Goal: Obtain resource: Download file/media

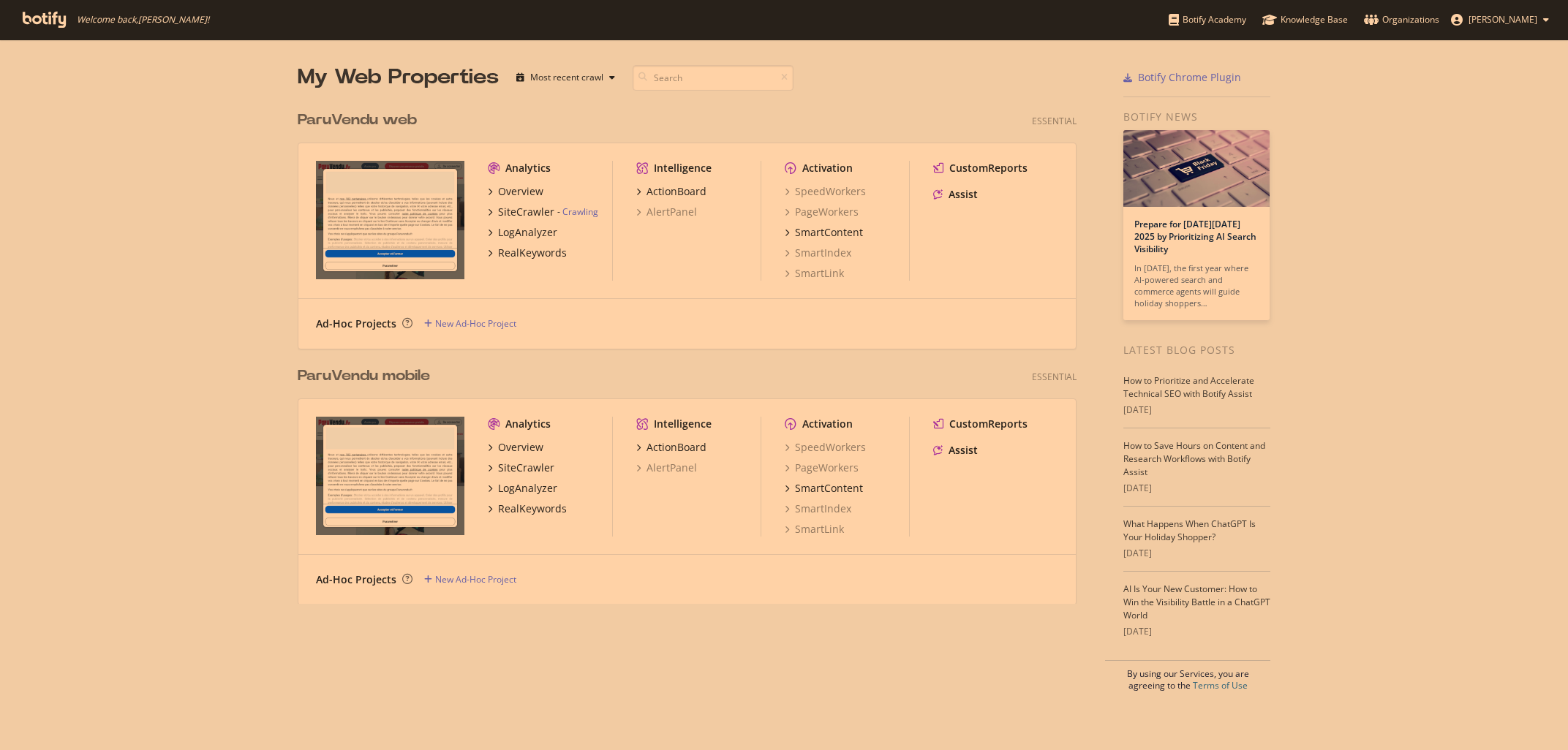
scroll to position [750, 1568]
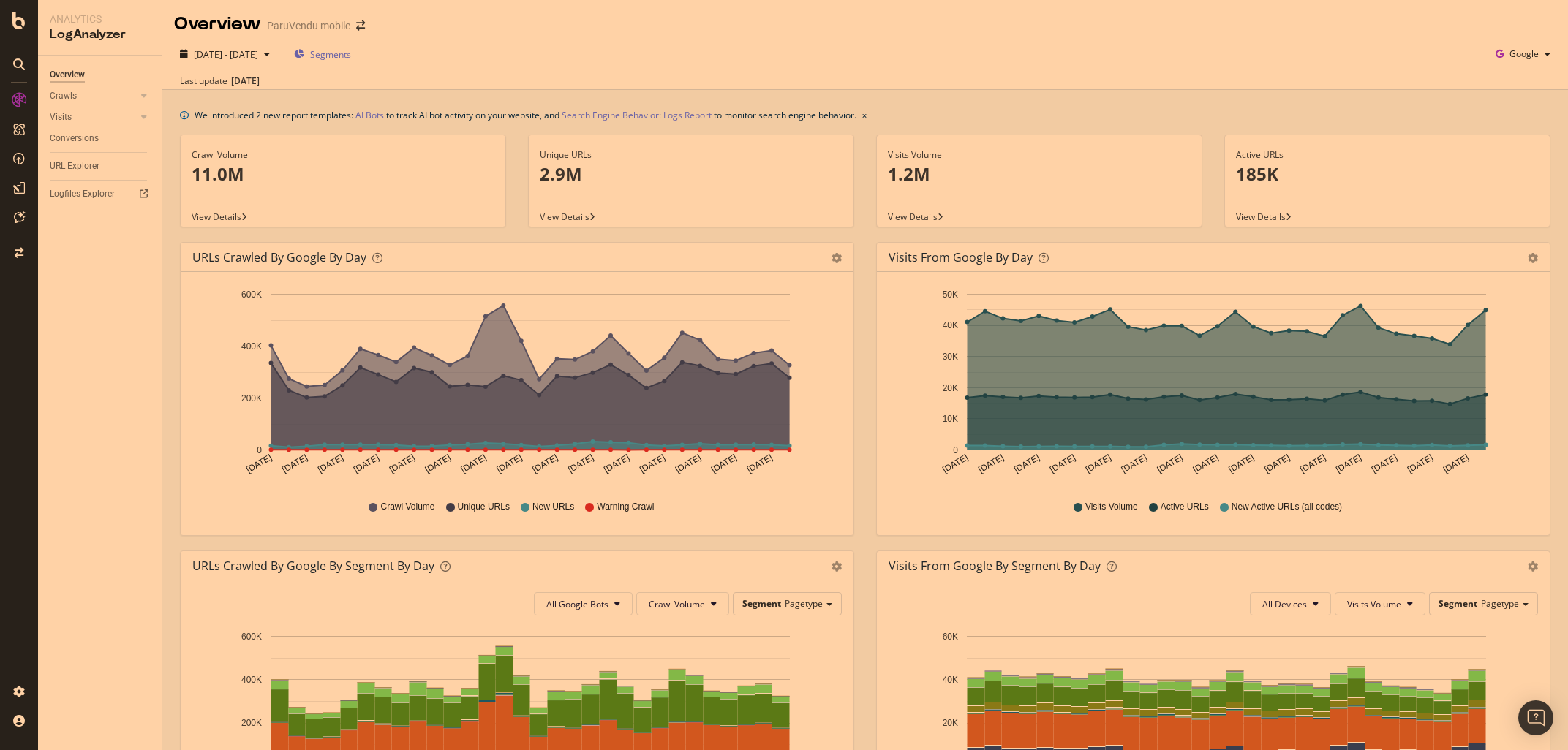
click at [351, 55] on span "Segments" at bounding box center [330, 54] width 41 height 13
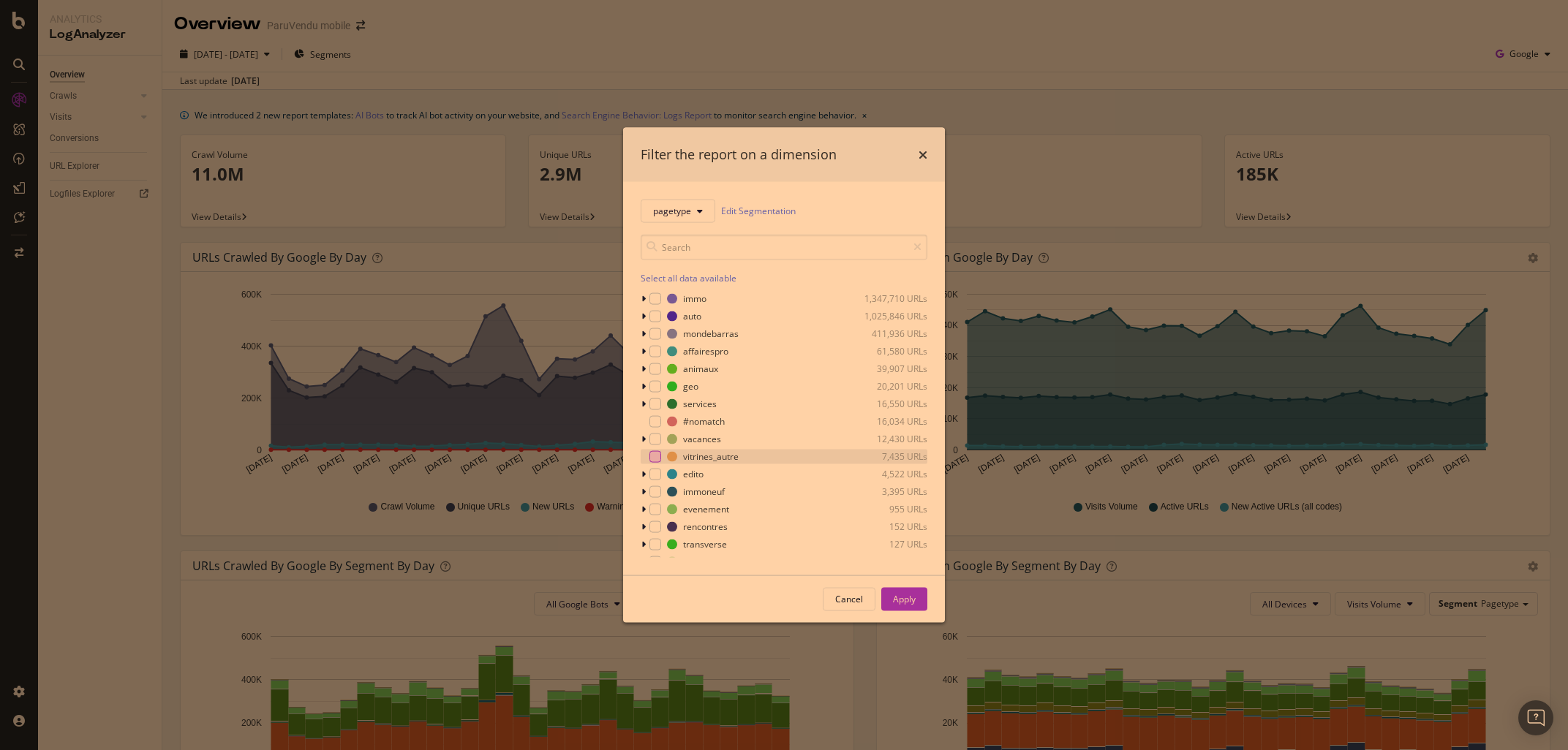
click at [651, 454] on div "modal" at bounding box center [655, 456] width 12 height 12
click at [643, 301] on icon "modal" at bounding box center [644, 298] width 4 height 9
click at [663, 546] on div "modal" at bounding box center [664, 543] width 12 height 12
click at [644, 301] on icon "modal" at bounding box center [644, 298] width 6 height 9
click at [644, 353] on icon "modal" at bounding box center [644, 351] width 4 height 9
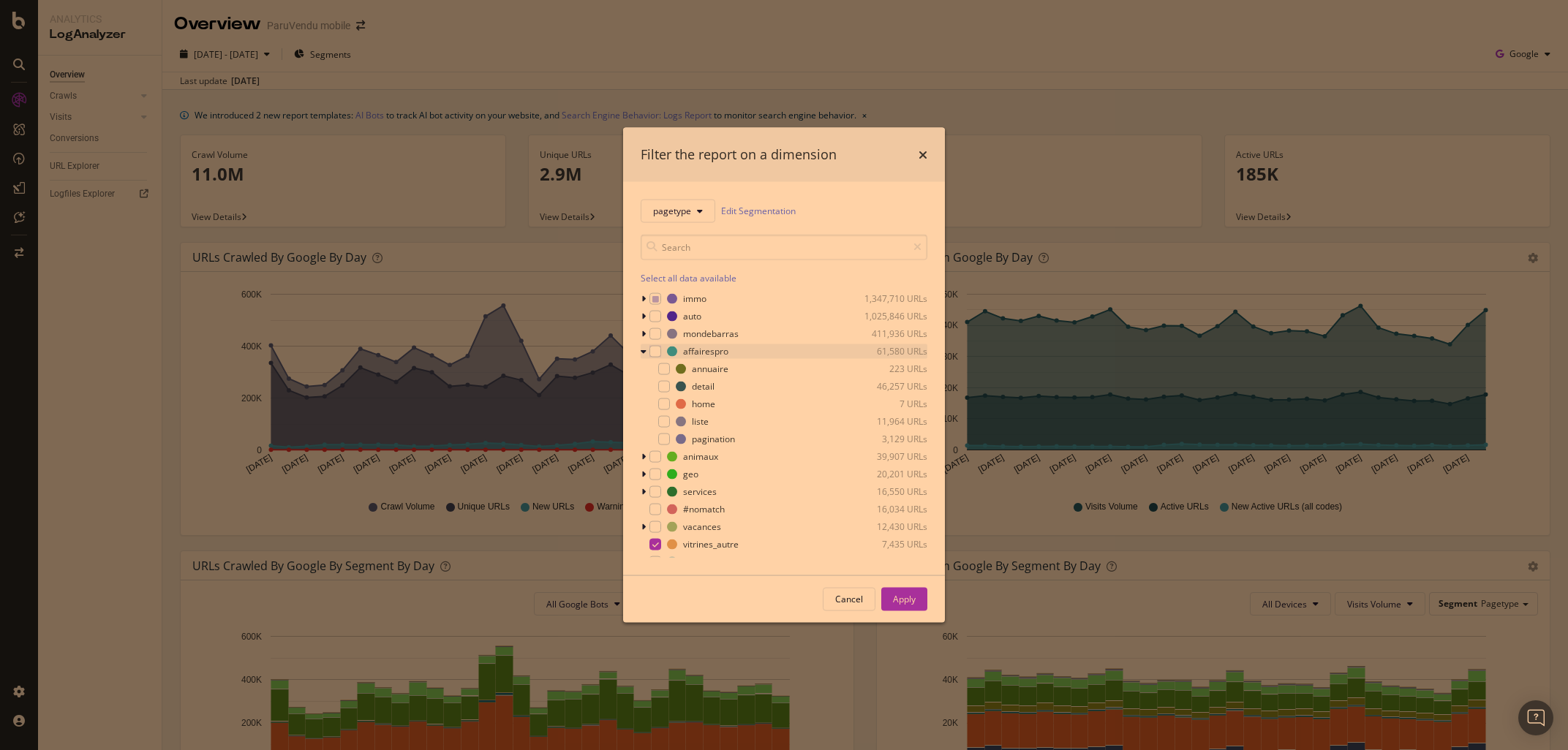
click at [644, 353] on icon "modal" at bounding box center [644, 351] width 6 height 9
click at [644, 314] on icon "modal" at bounding box center [644, 316] width 4 height 9
click at [663, 459] on div "modal" at bounding box center [664, 463] width 12 height 12
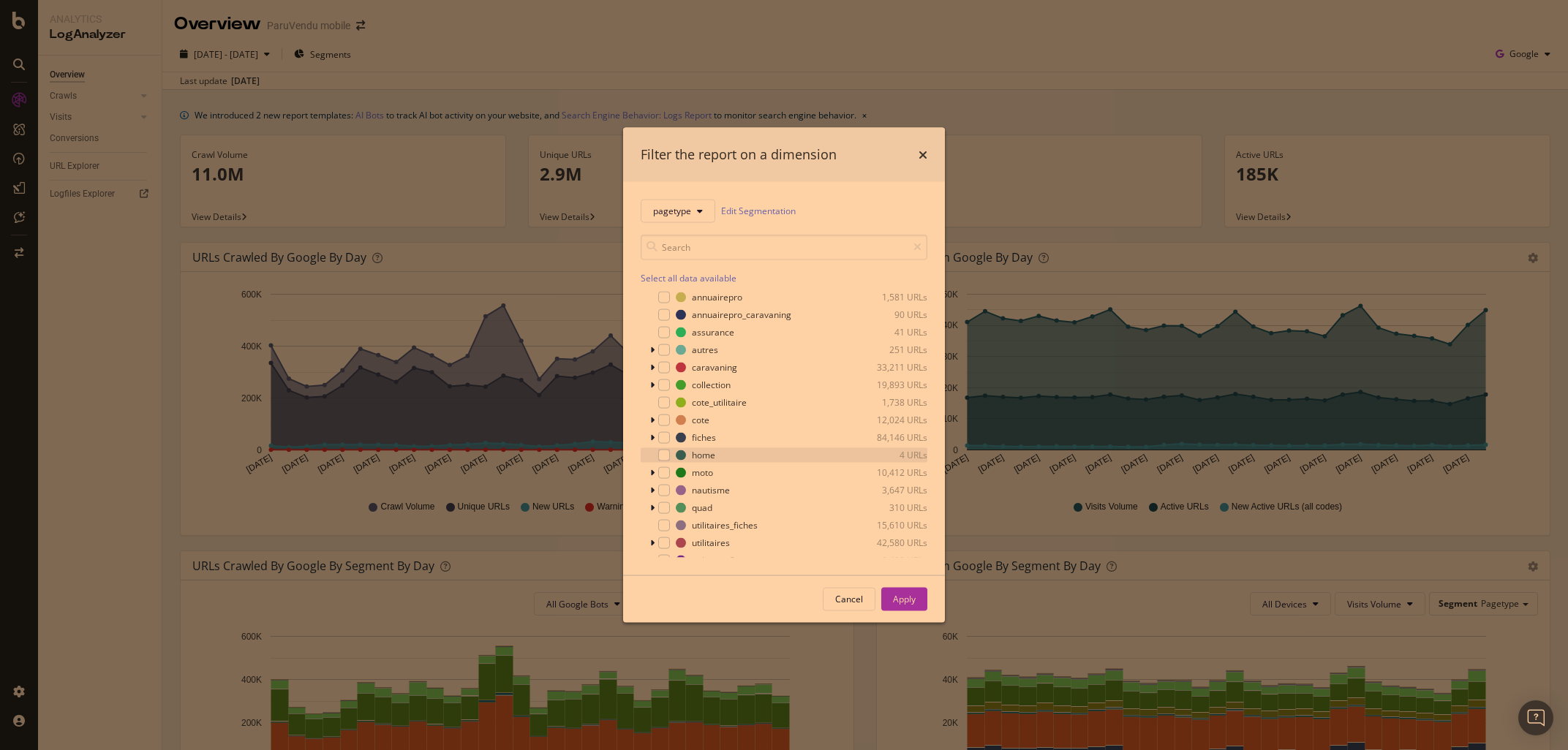
scroll to position [0, 0]
click at [645, 315] on icon "modal" at bounding box center [644, 316] width 6 height 9
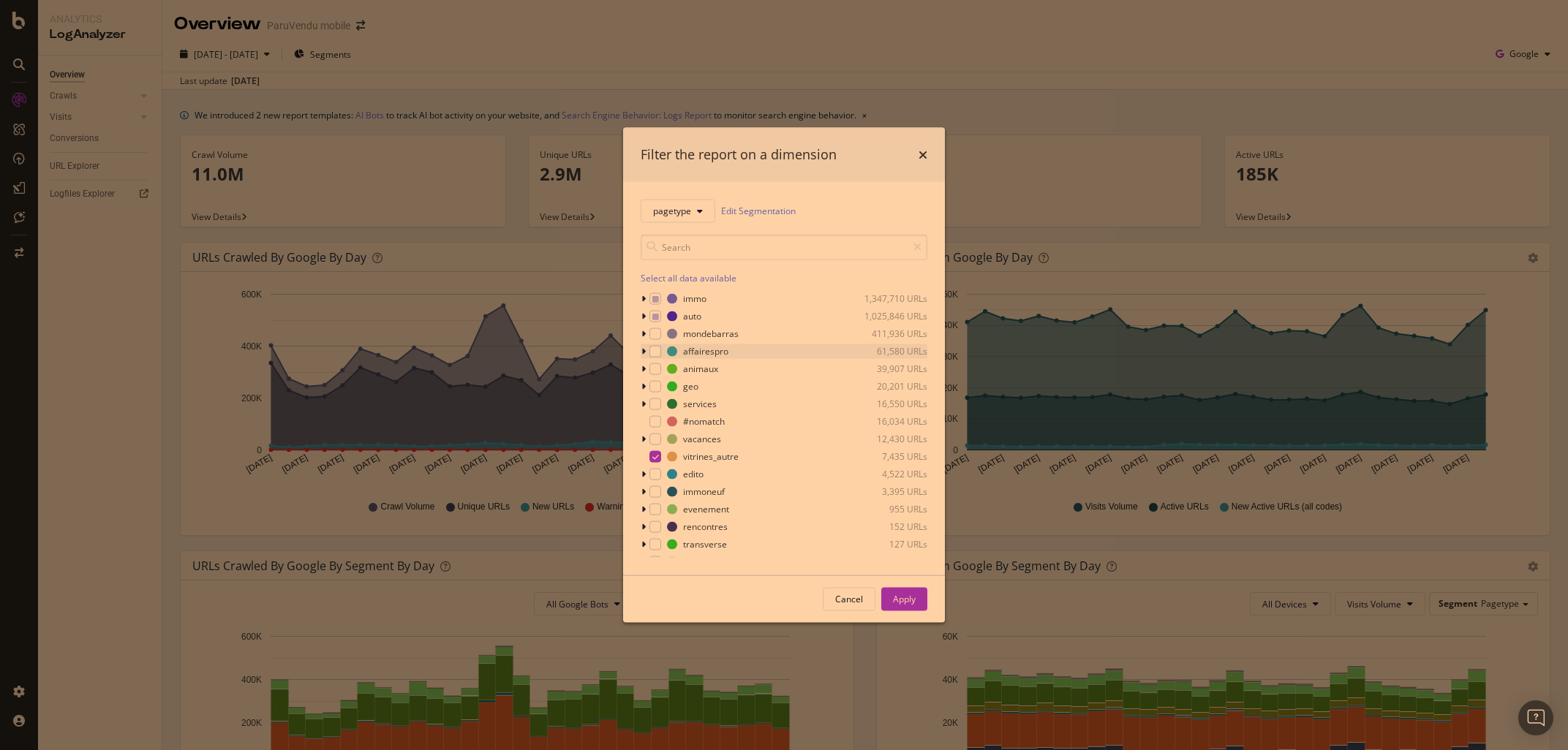
click at [645, 350] on icon "modal" at bounding box center [644, 351] width 4 height 9
click at [645, 350] on icon "modal" at bounding box center [644, 351] width 6 height 9
click at [915, 596] on div "Apply" at bounding box center [904, 599] width 22 height 13
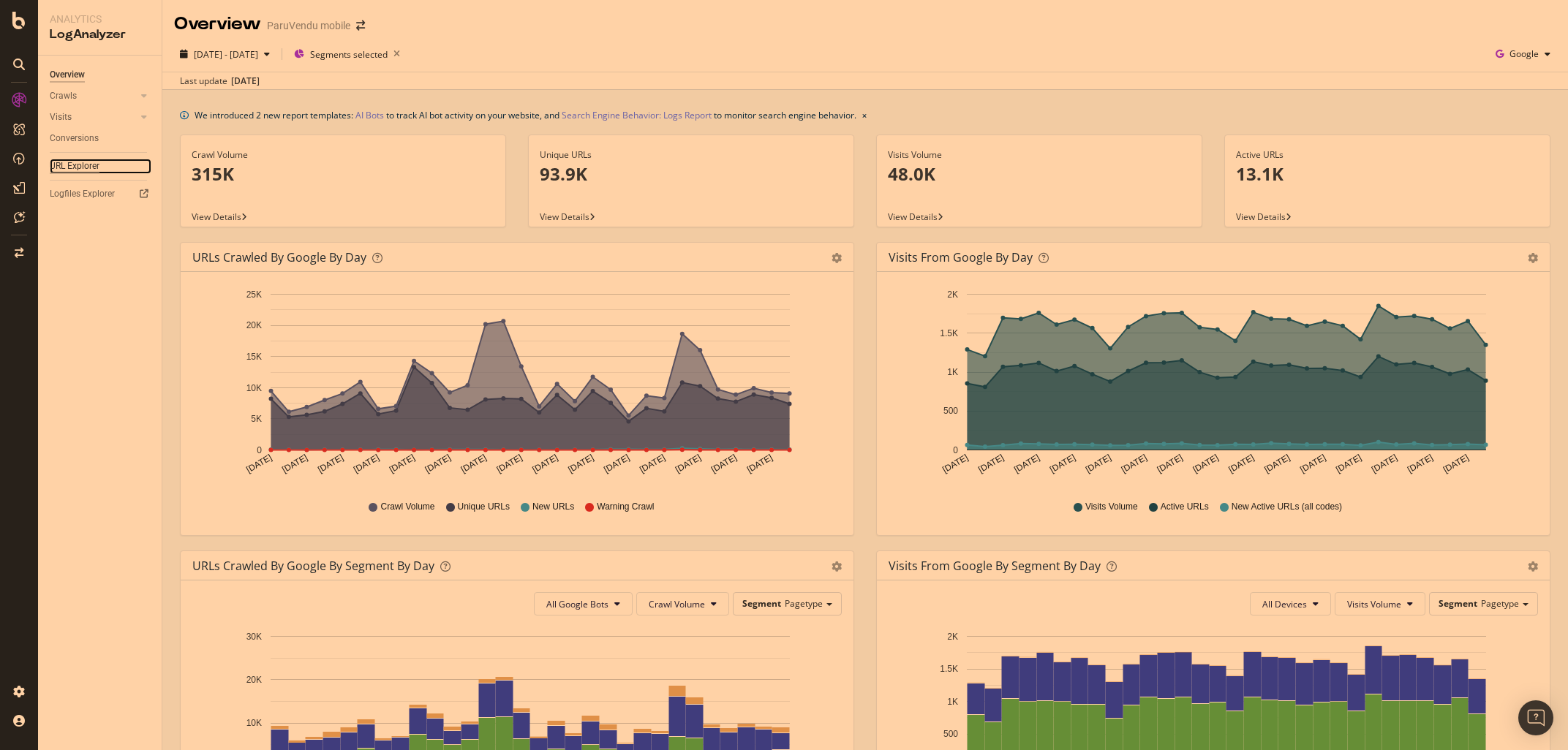
click at [81, 167] on div "URL Explorer" at bounding box center [75, 166] width 50 height 16
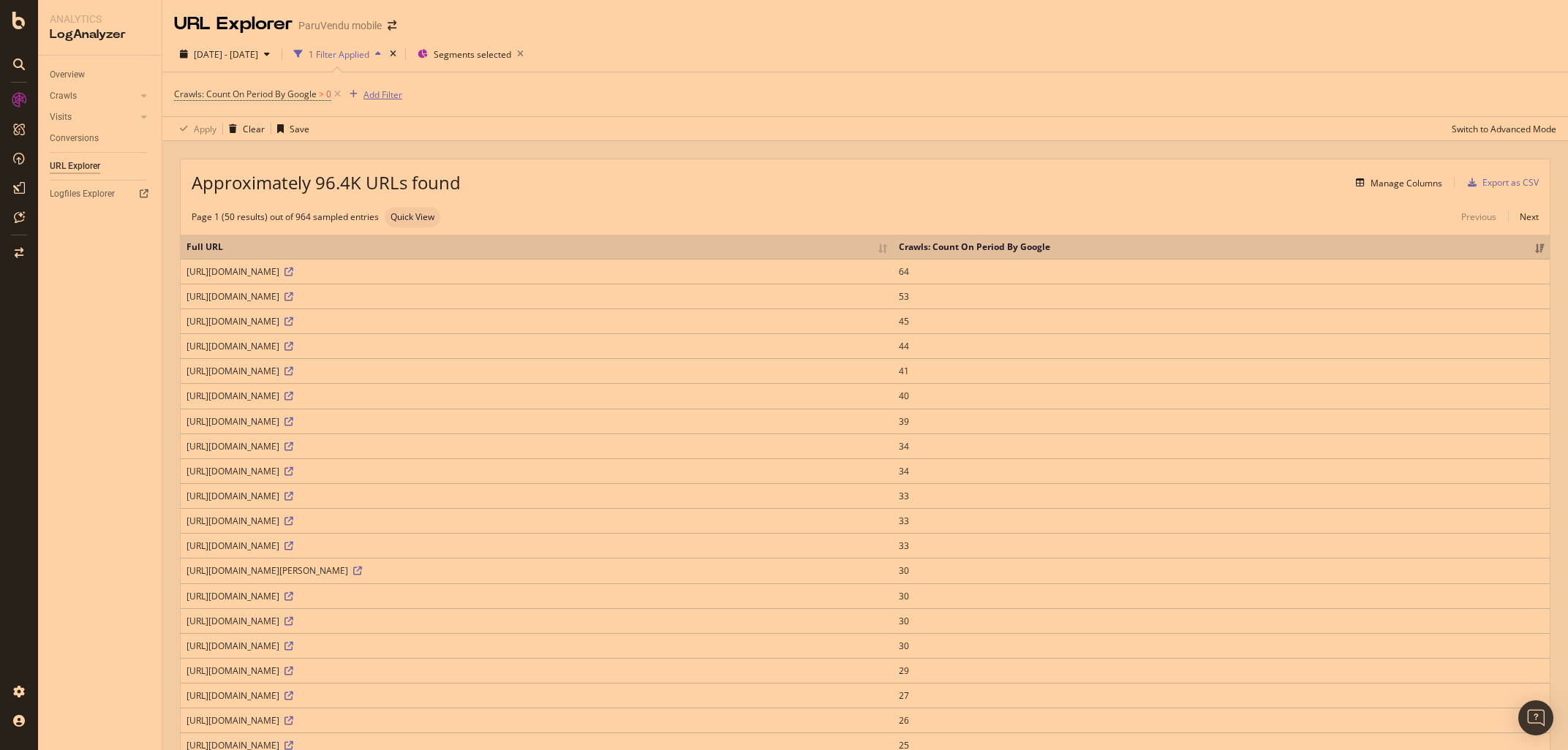
click at [399, 98] on div "Add Filter" at bounding box center [383, 95] width 39 height 13
type input "m"
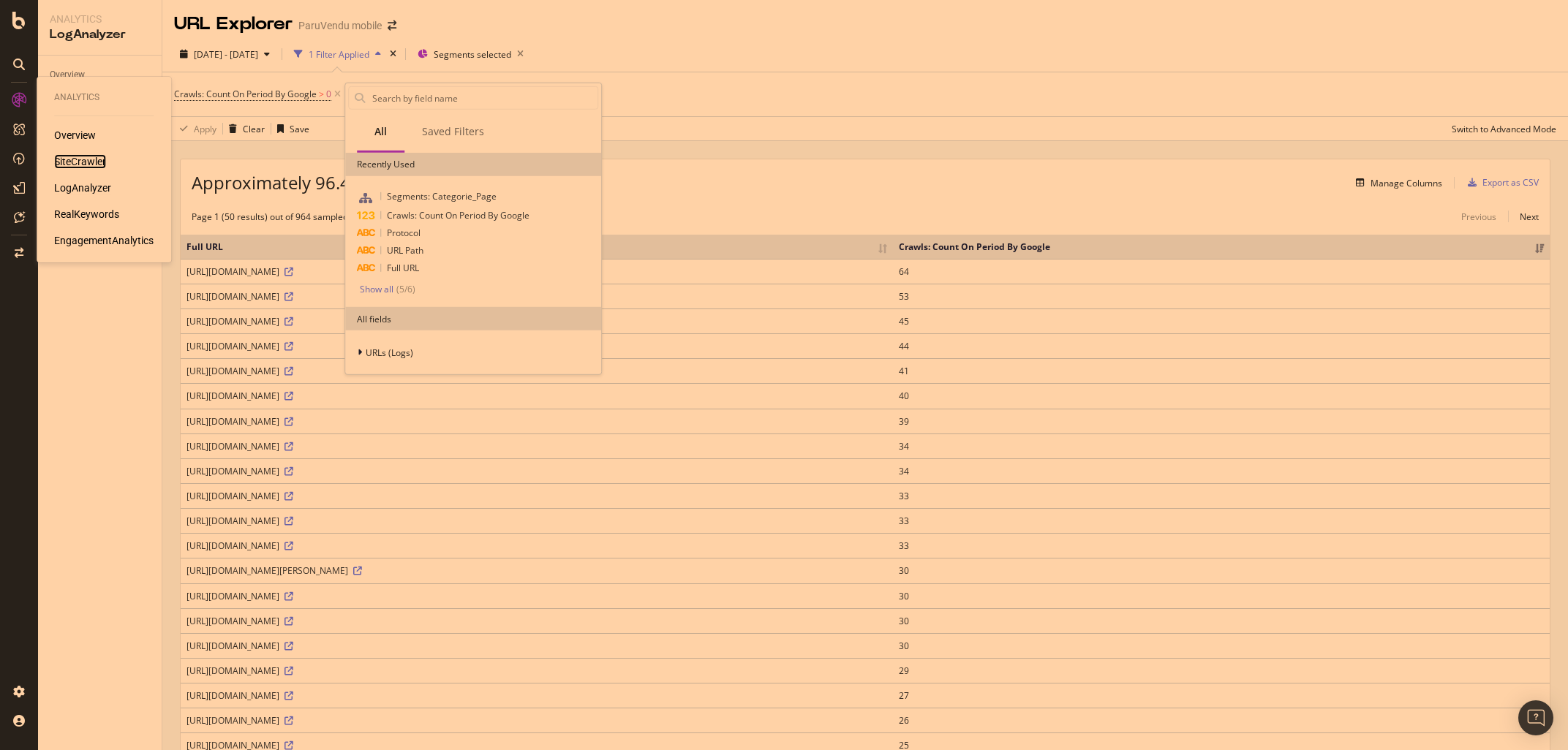
click at [68, 159] on div "SiteCrawler" at bounding box center [81, 162] width 52 height 15
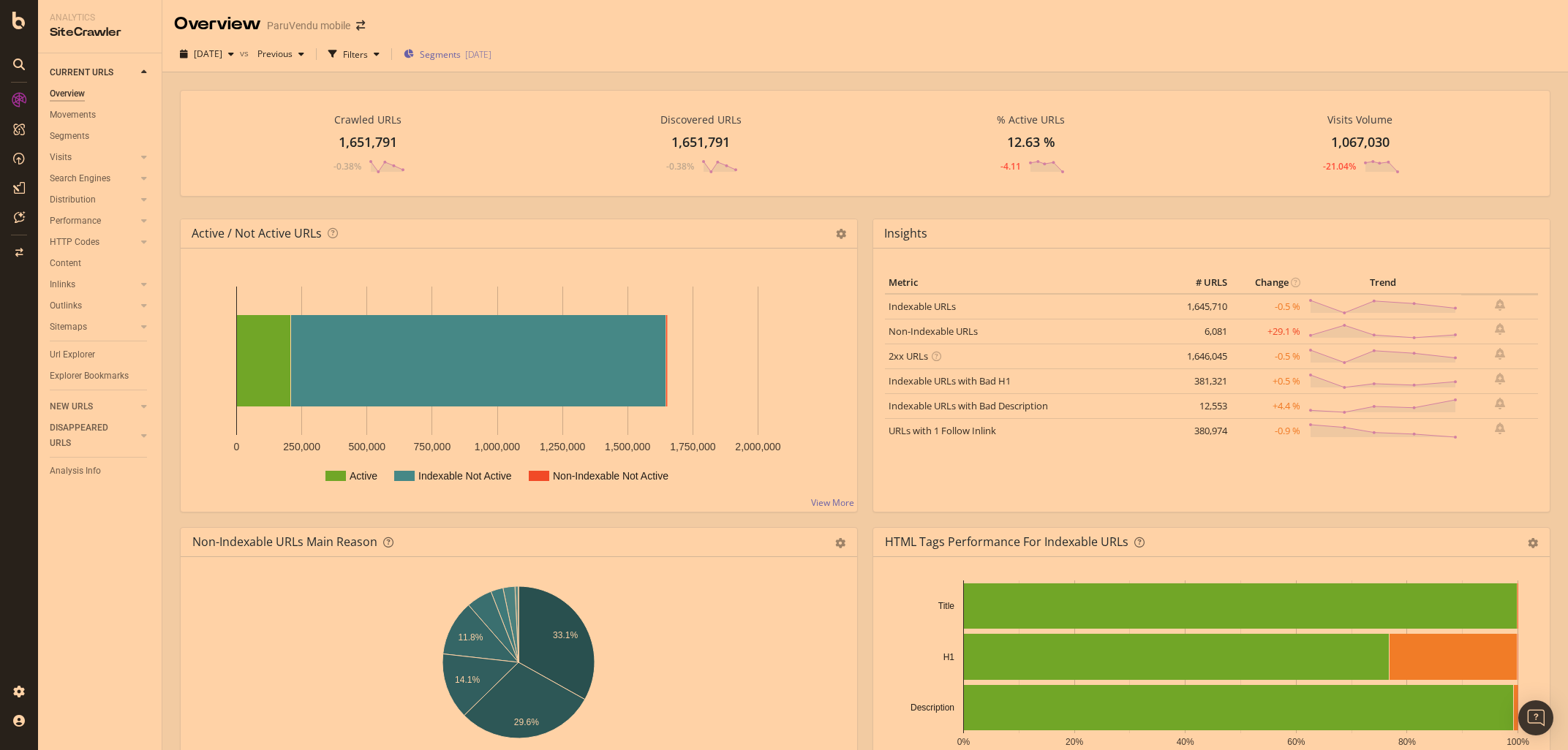
click at [492, 55] on div "Segments [DATE]" at bounding box center [448, 54] width 88 height 13
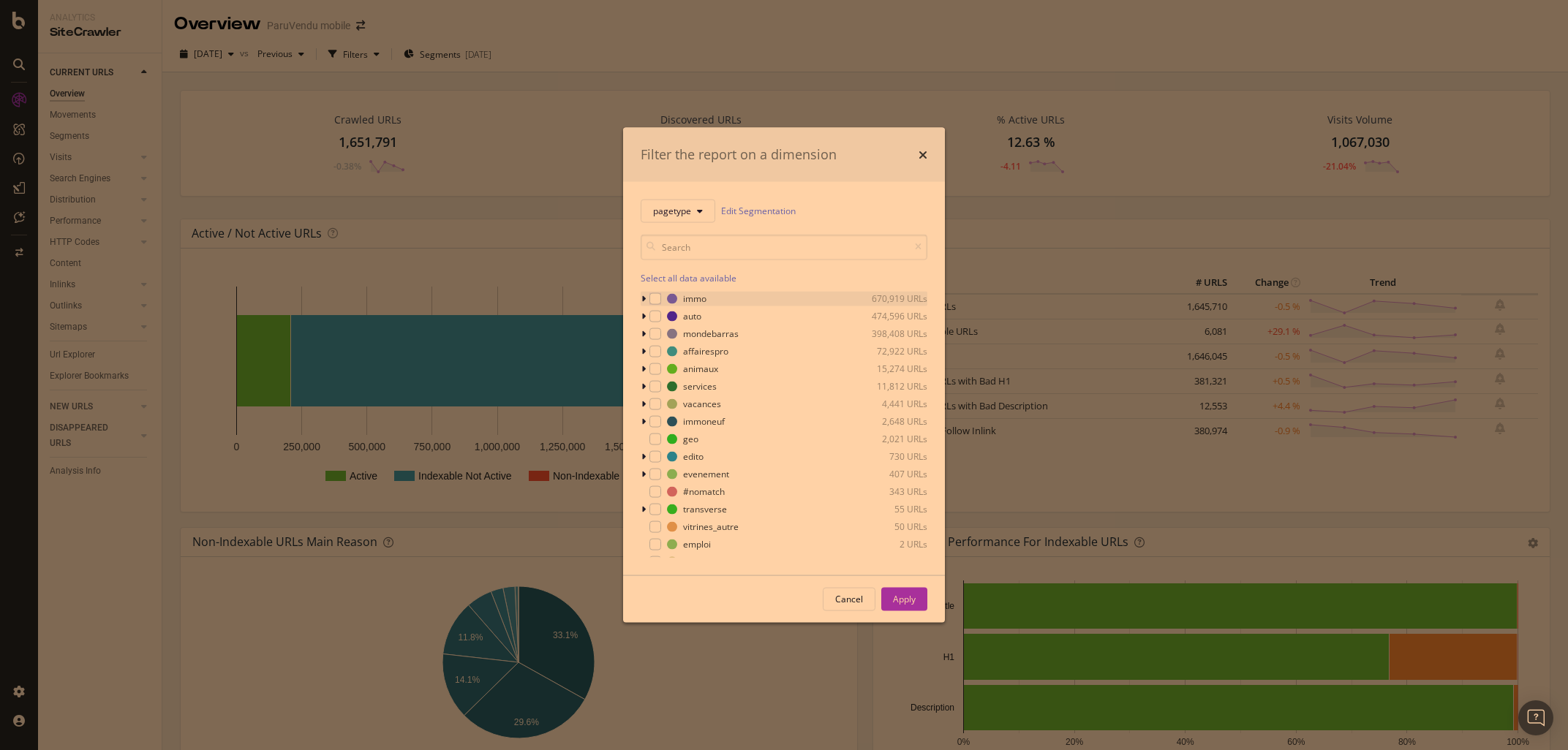
click at [644, 302] on icon "modal" at bounding box center [644, 298] width 4 height 9
click at [663, 528] on div "modal" at bounding box center [664, 526] width 12 height 12
click at [644, 300] on icon "modal" at bounding box center [644, 298] width 6 height 9
click at [644, 319] on icon "modal" at bounding box center [644, 316] width 4 height 9
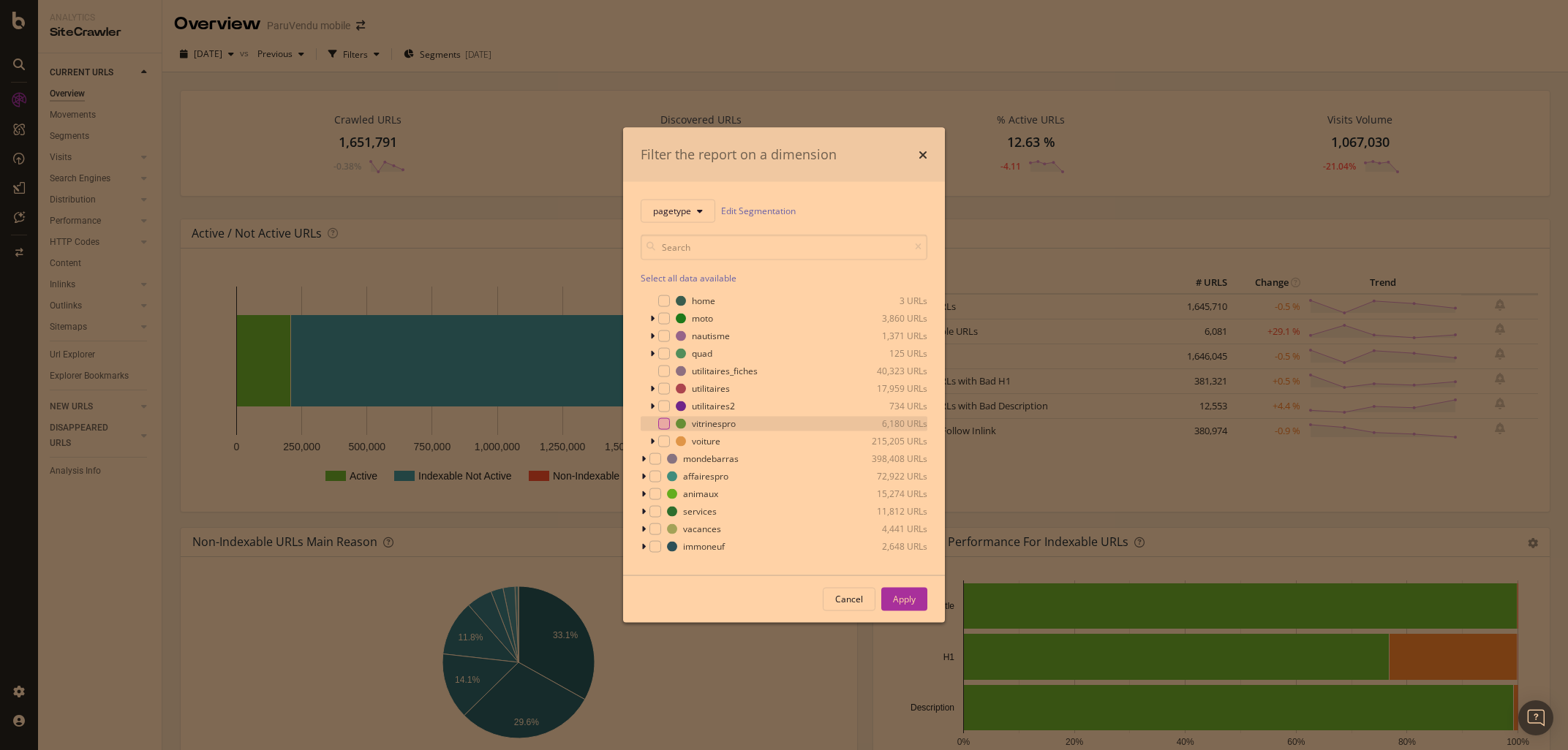
click at [665, 421] on div "modal" at bounding box center [664, 423] width 12 height 12
click at [659, 515] on div "modal" at bounding box center [655, 515] width 12 height 12
click at [915, 603] on div "Apply" at bounding box center [904, 599] width 22 height 13
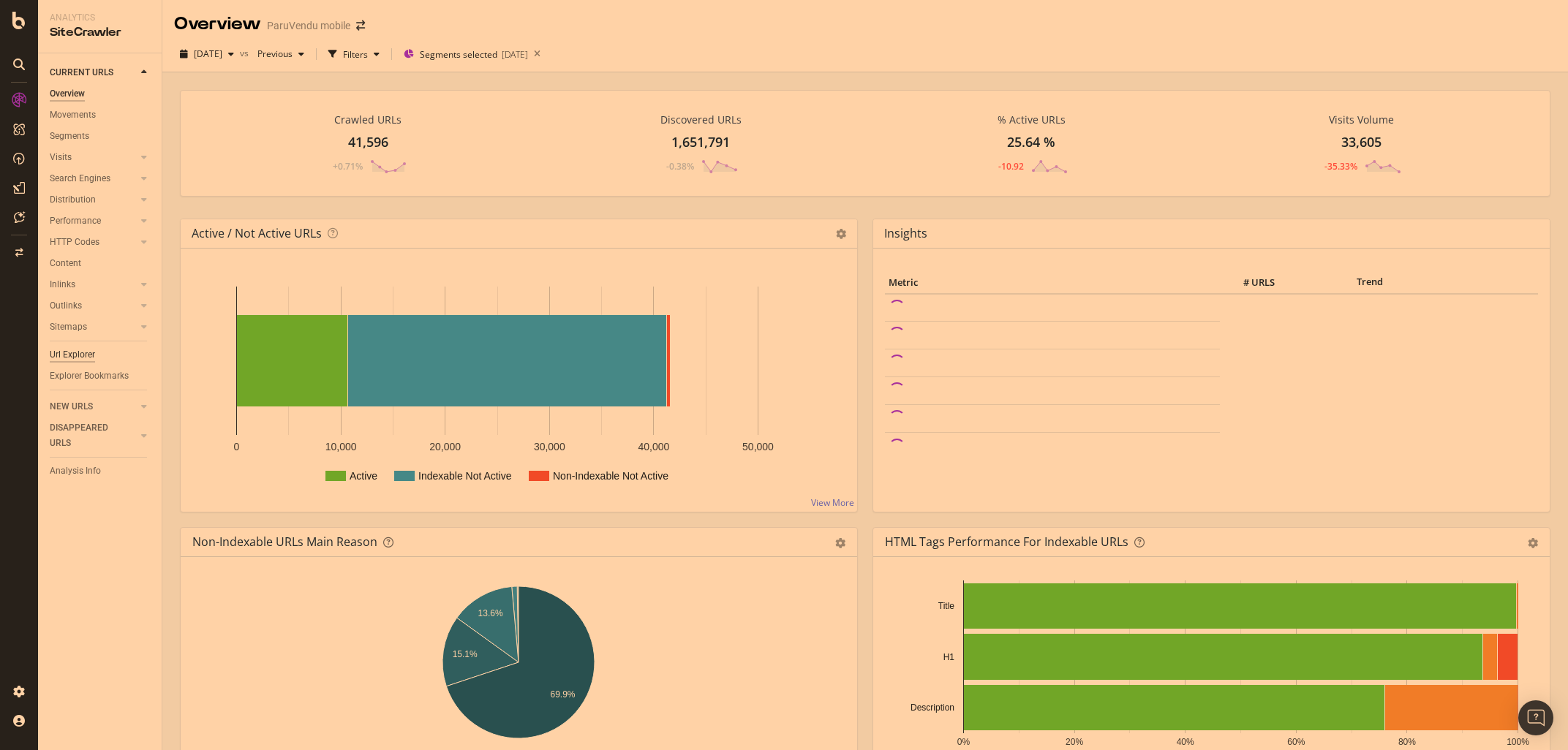
click at [74, 353] on div "Url Explorer" at bounding box center [72, 355] width 46 height 16
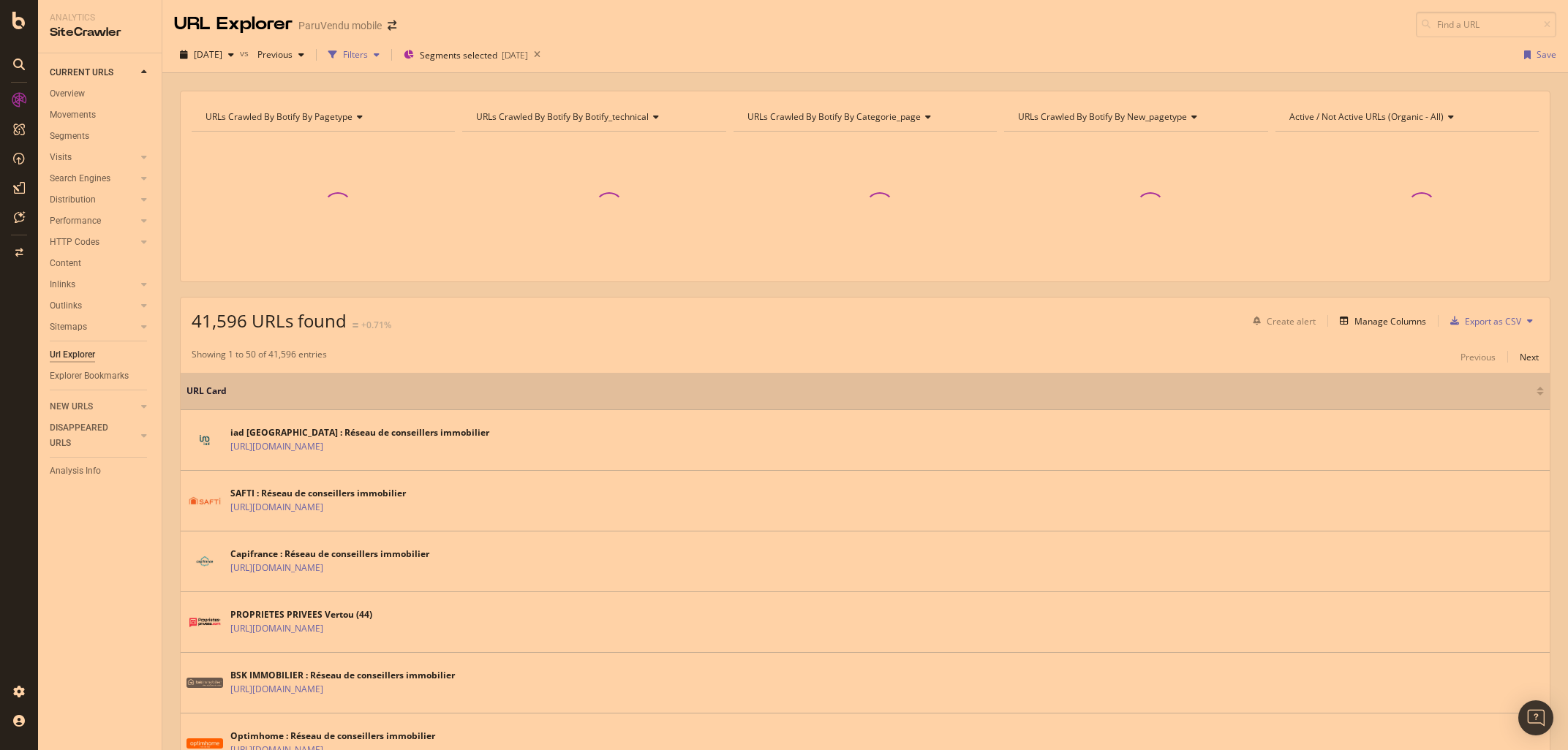
click at [368, 58] on div "Filters" at bounding box center [355, 54] width 25 height 13
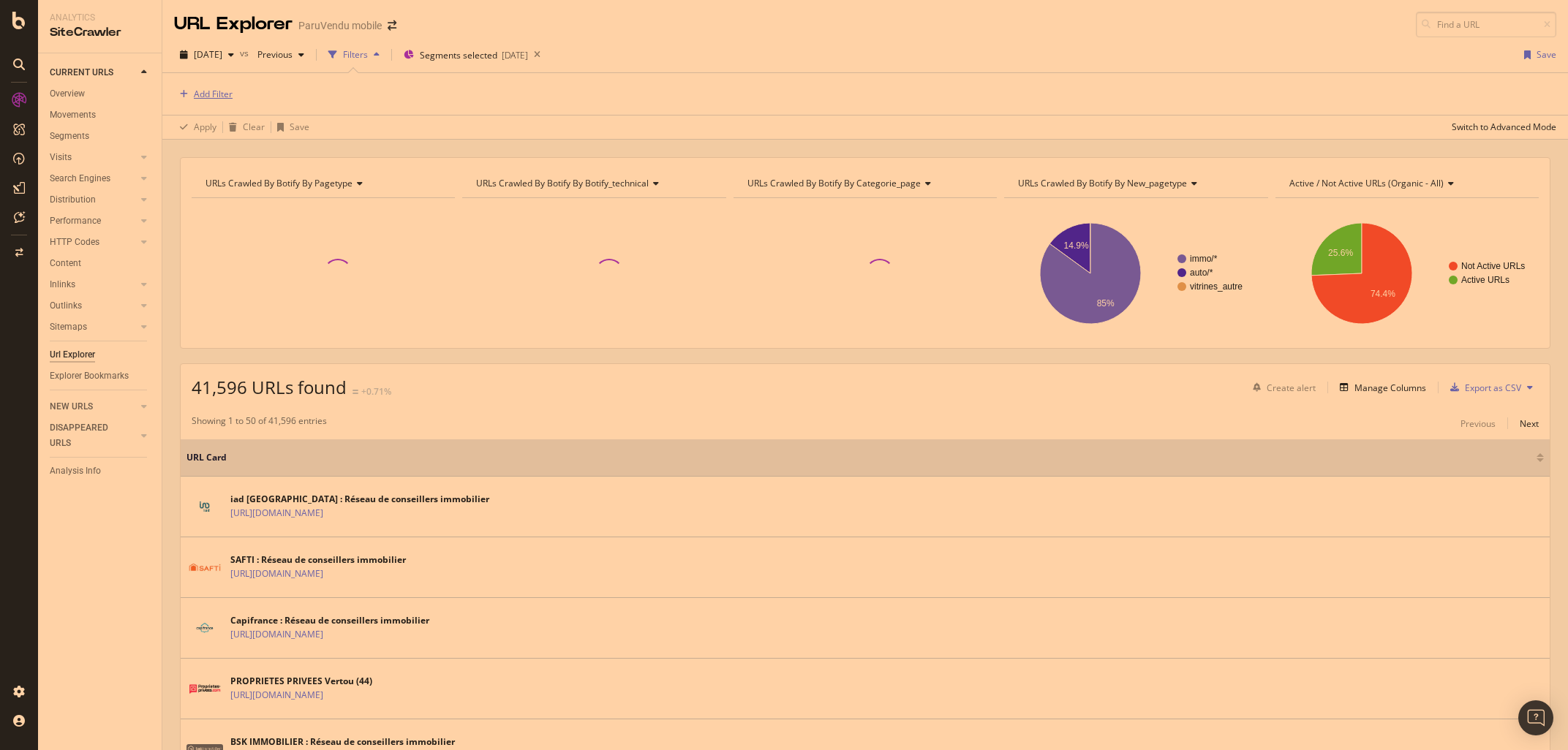
click at [203, 92] on div "Add Filter" at bounding box center [213, 94] width 39 height 13
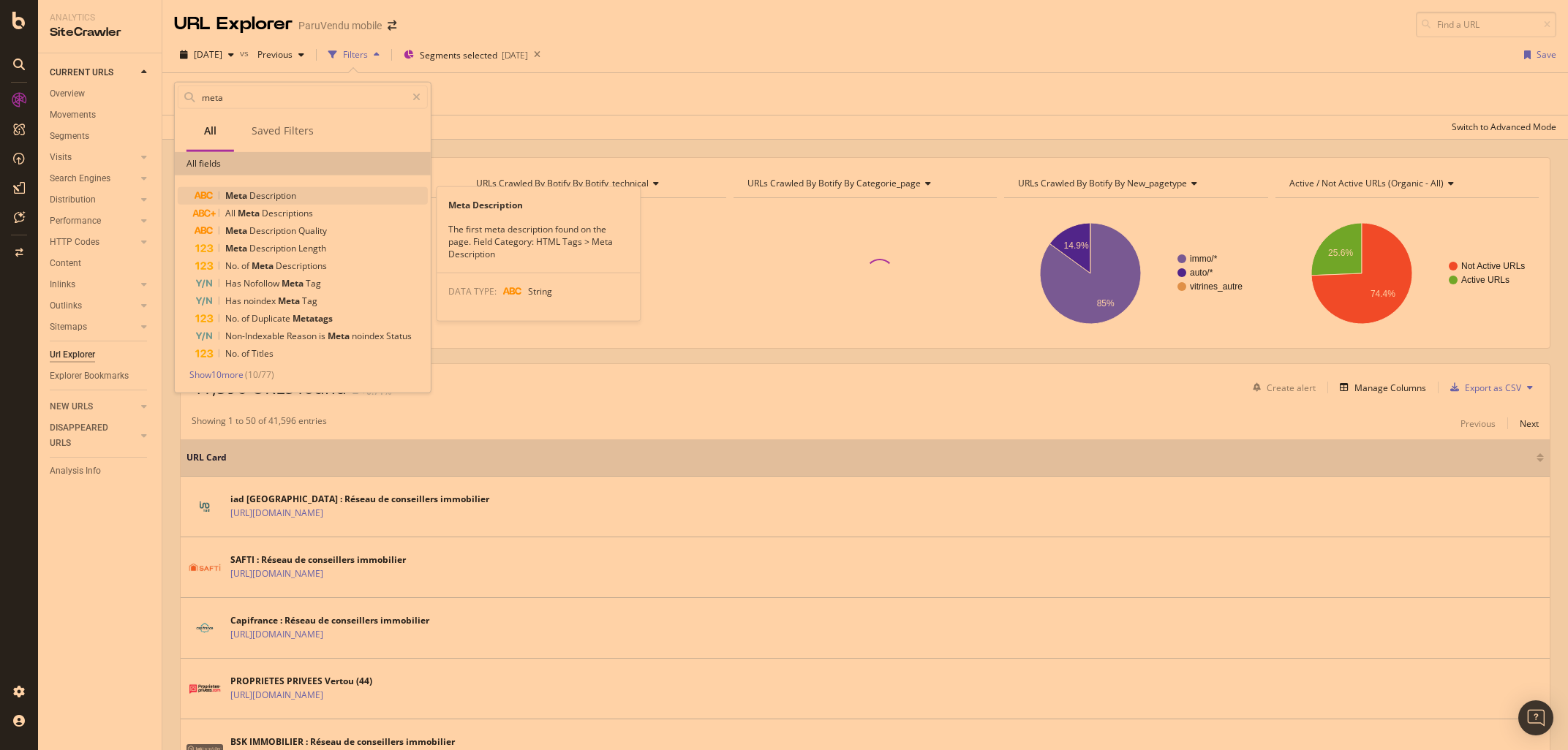
type input "meta"
click at [281, 197] on span "Description" at bounding box center [272, 195] width 47 height 13
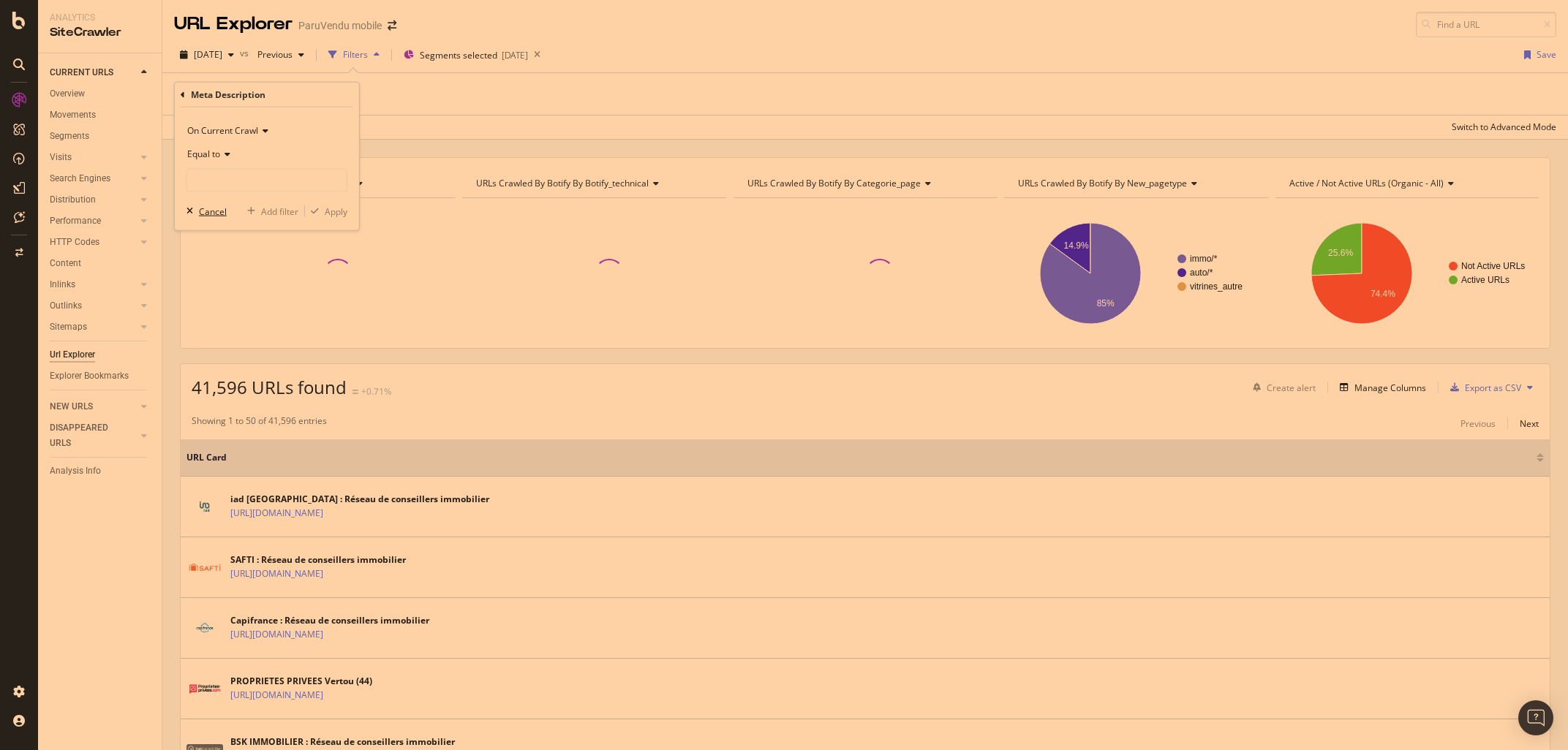
drag, startPoint x: 201, startPoint y: 214, endPoint x: 281, endPoint y: 221, distance: 80.3
click at [201, 214] on div "Cancel" at bounding box center [213, 210] width 28 height 13
click at [1399, 387] on div "Manage Columns" at bounding box center [1390, 388] width 72 height 13
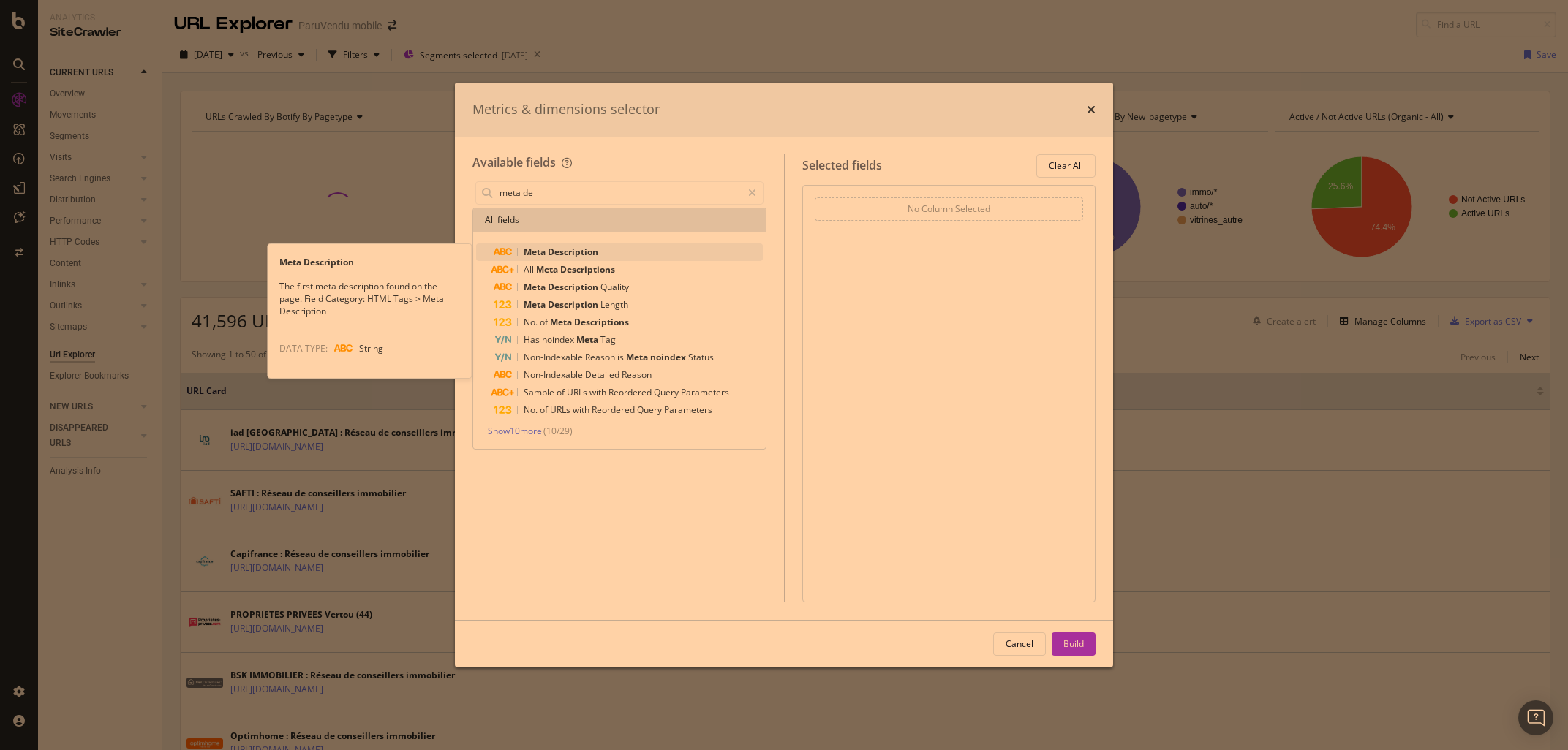
type input "meta de"
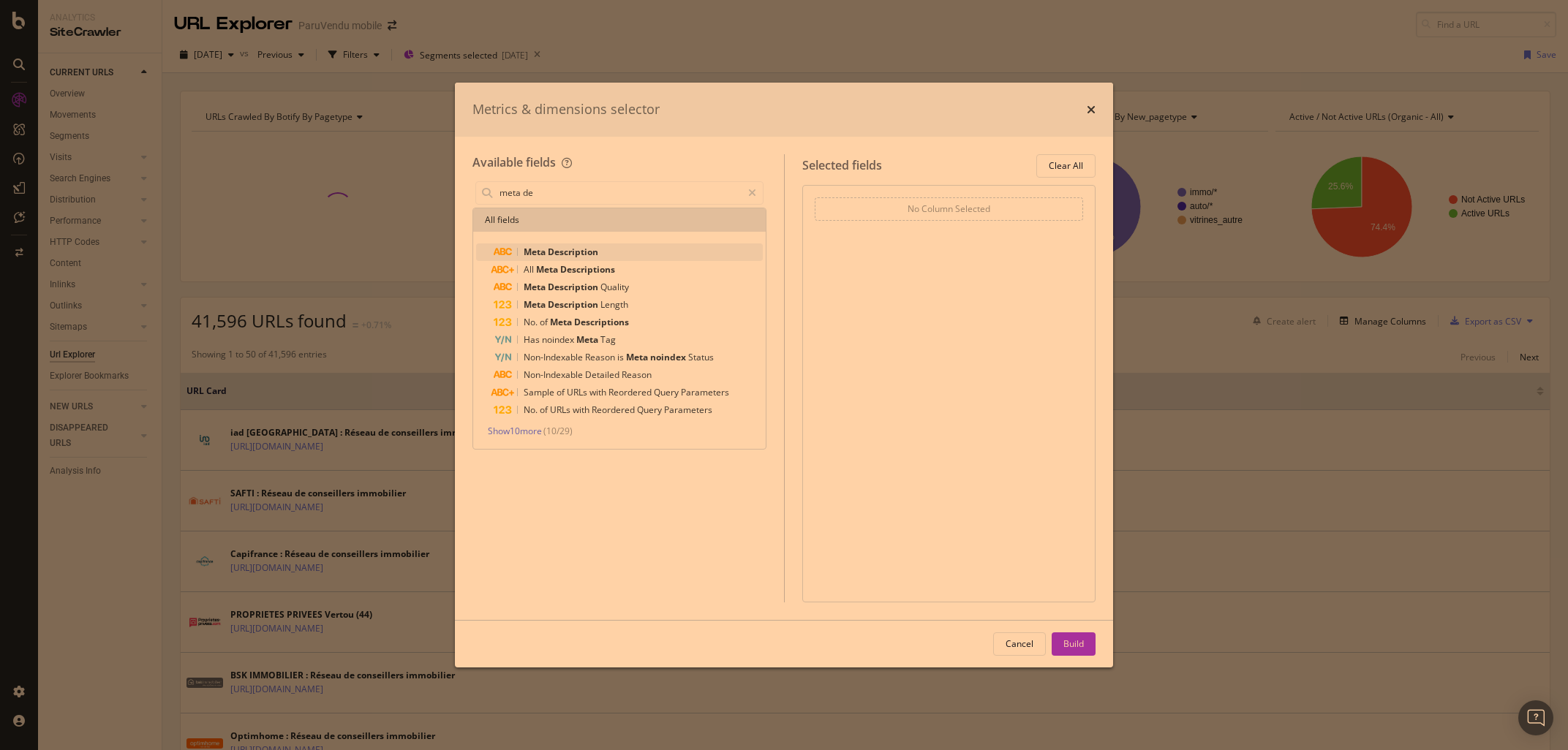
click at [544, 251] on span "Meta" at bounding box center [536, 251] width 24 height 13
drag, startPoint x: 1076, startPoint y: 641, endPoint x: 586, endPoint y: 586, distance: 493.1
click at [1076, 642] on div "Build" at bounding box center [1073, 643] width 20 height 13
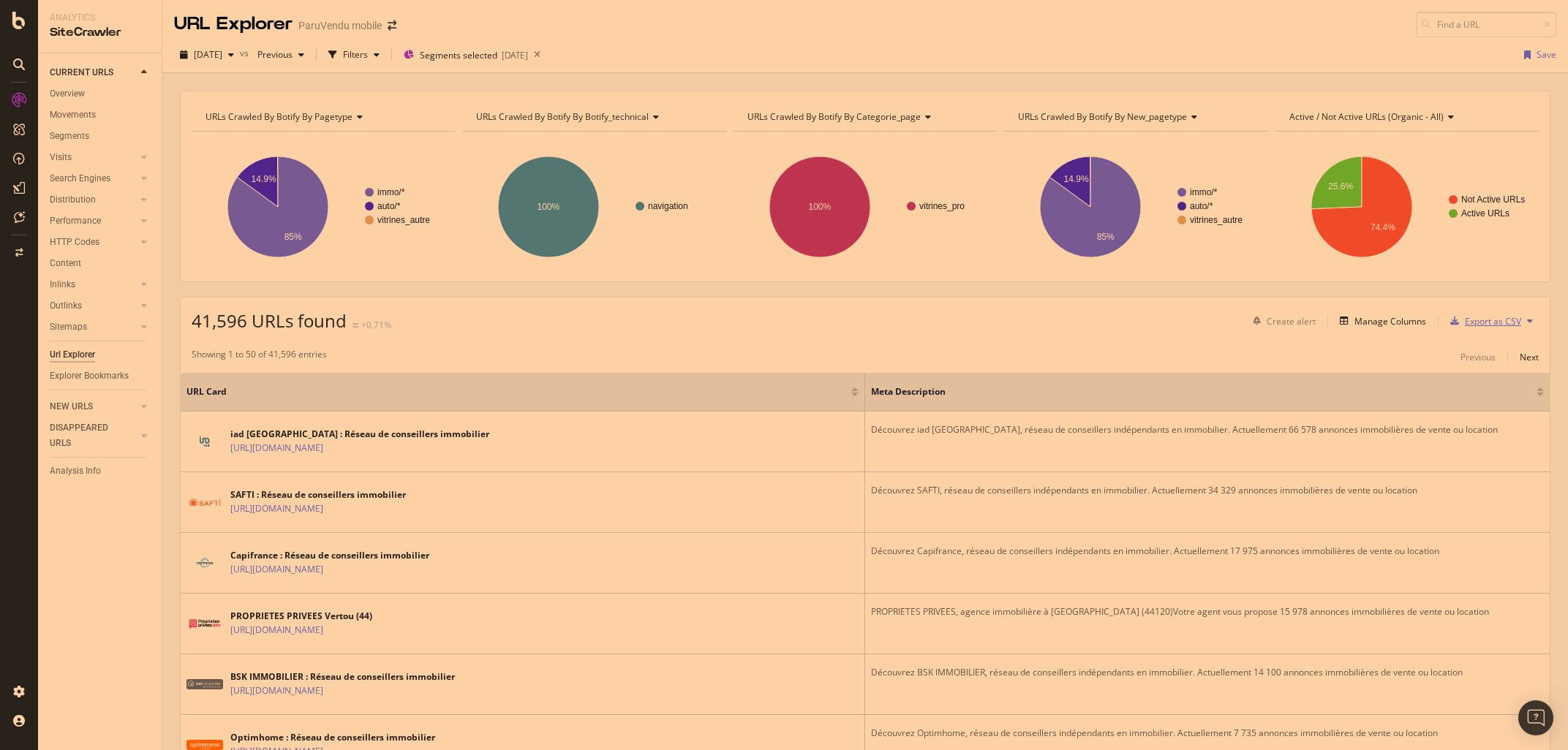
click at [1478, 324] on div "Export as CSV" at bounding box center [1492, 321] width 56 height 13
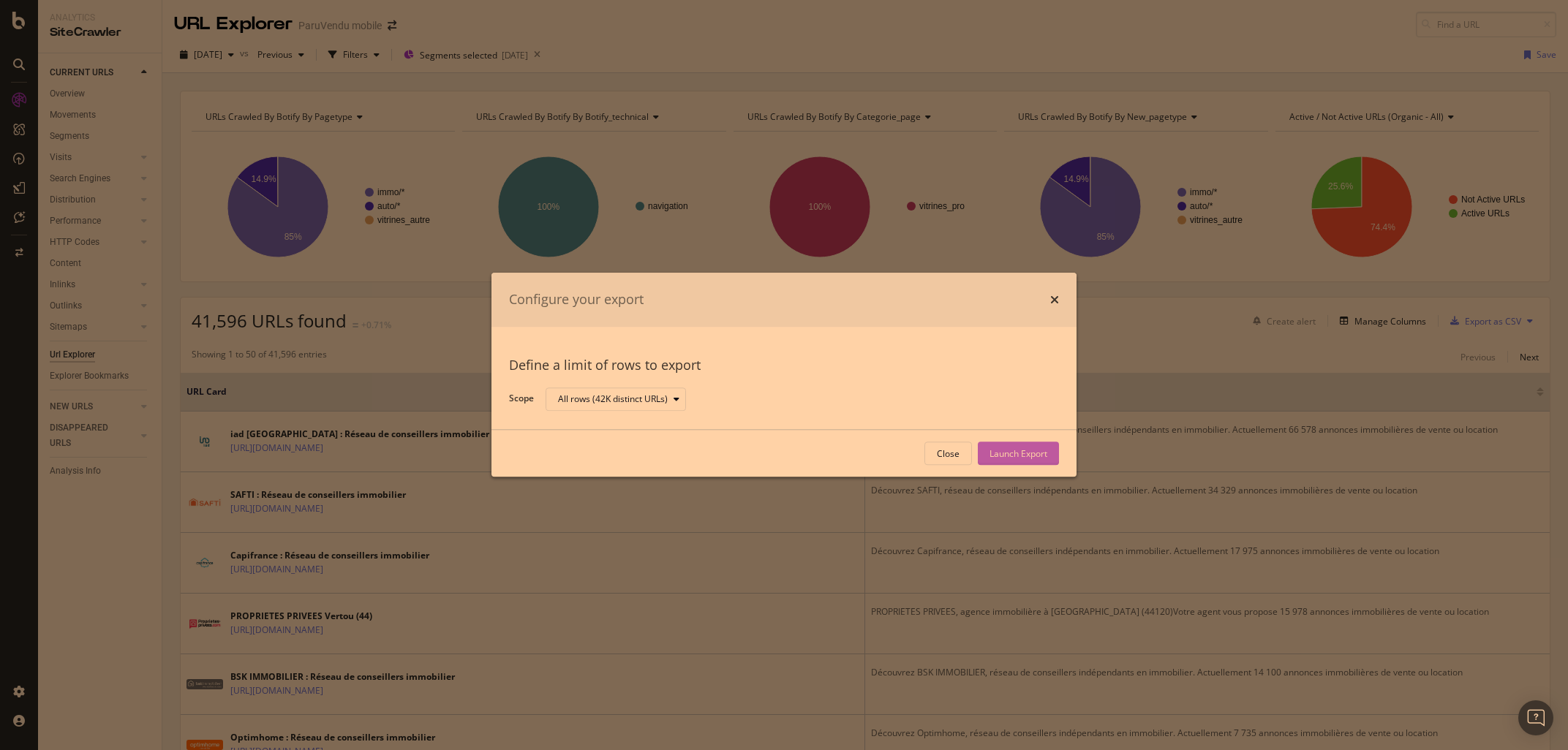
click at [1031, 452] on div "Launch Export" at bounding box center [1017, 453] width 57 height 13
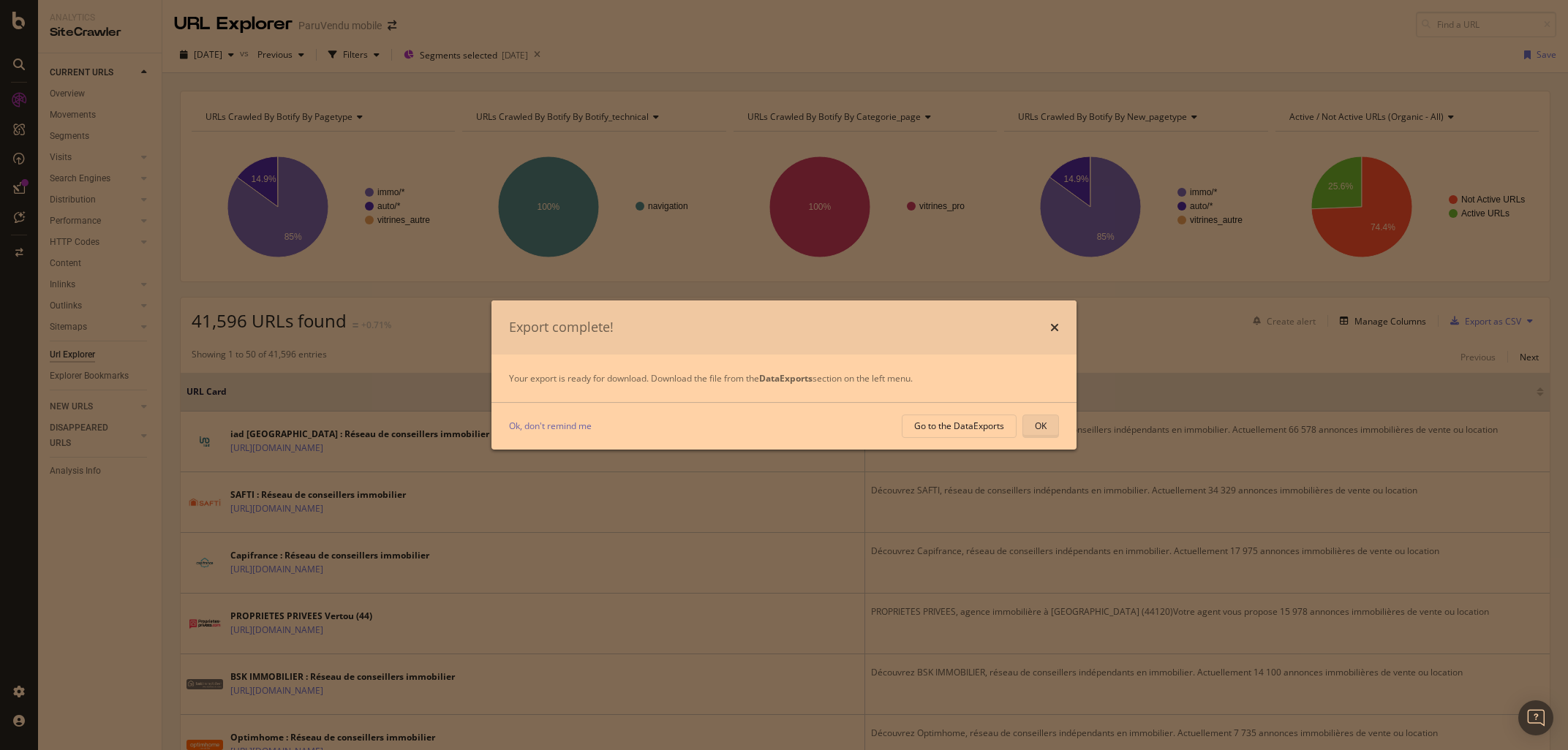
click at [1049, 429] on button "OK" at bounding box center [1040, 426] width 37 height 23
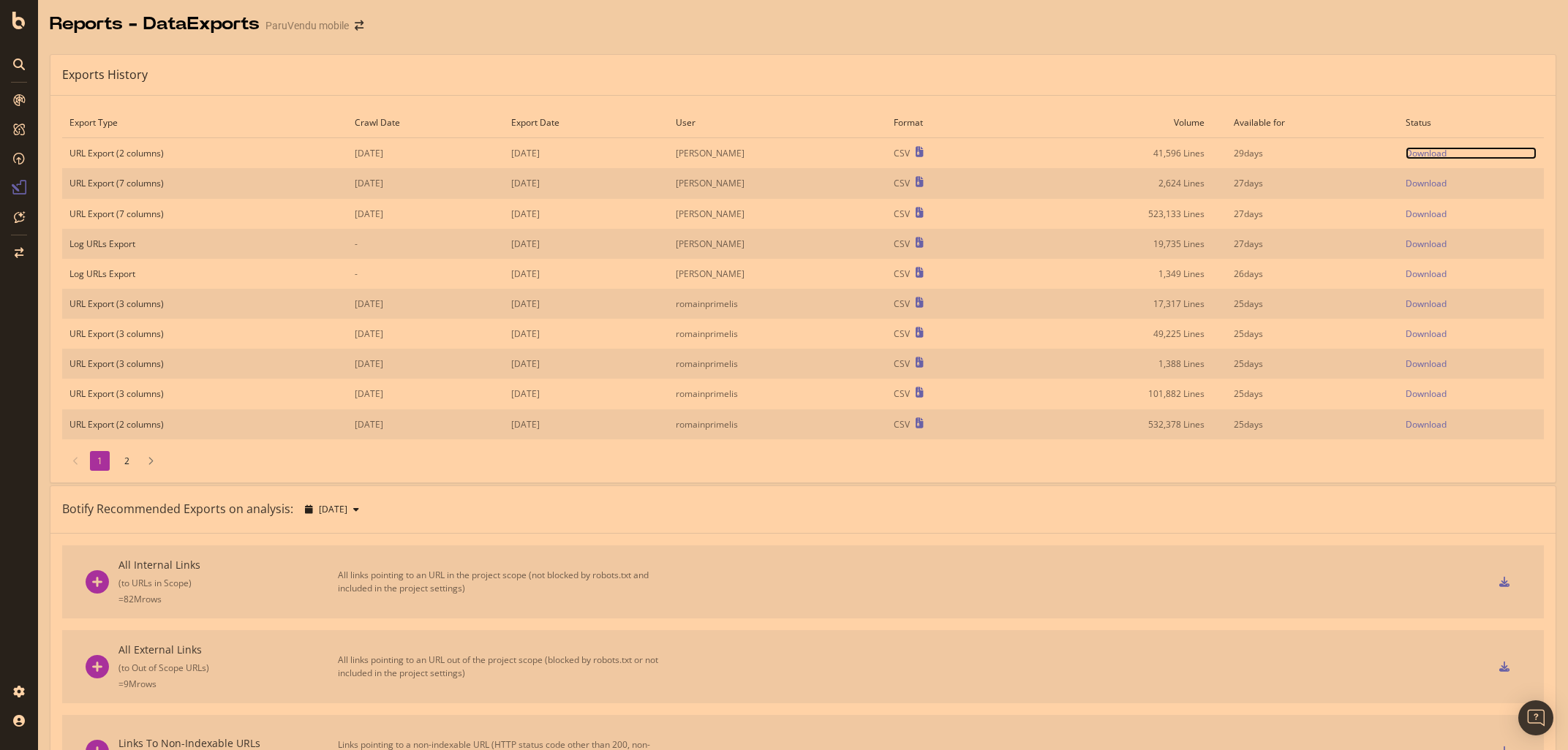
click at [1437, 154] on div "Download" at bounding box center [1426, 153] width 41 height 13
